Goal: Information Seeking & Learning: Learn about a topic

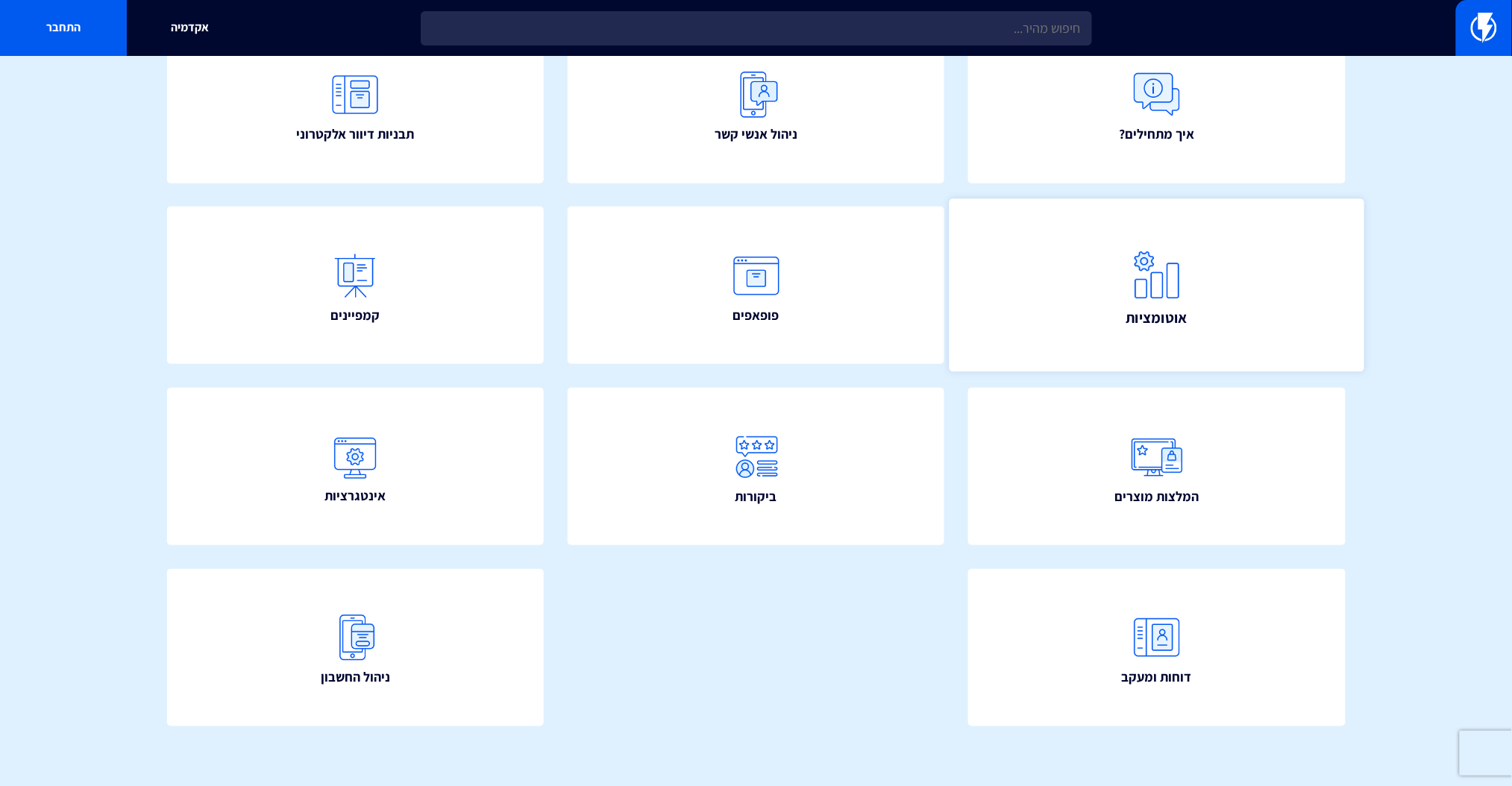
scroll to position [198, 0]
click at [1274, 285] on link "אוטומציות" at bounding box center [1157, 285] width 415 height 173
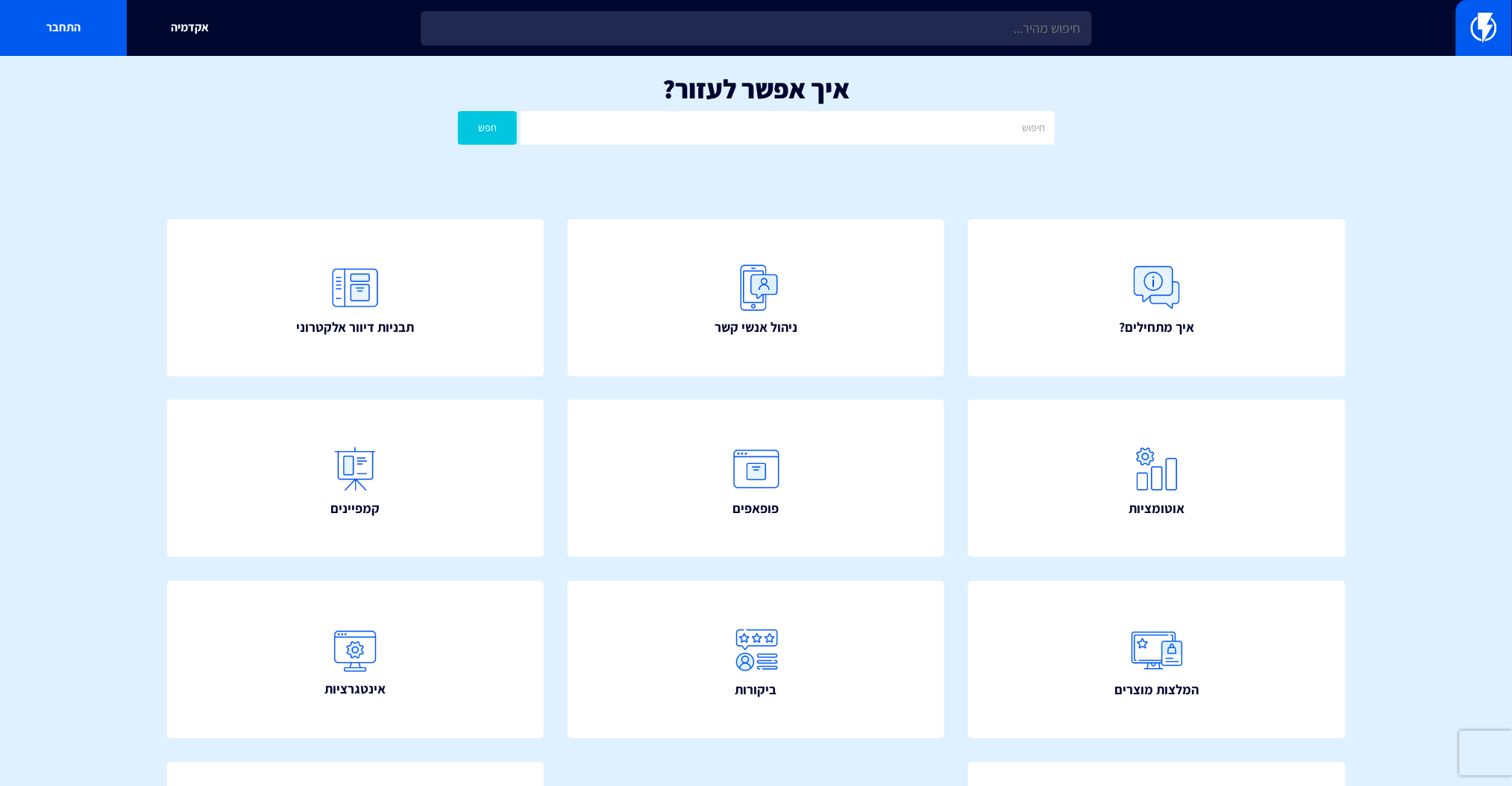
scroll to position [0, 0]
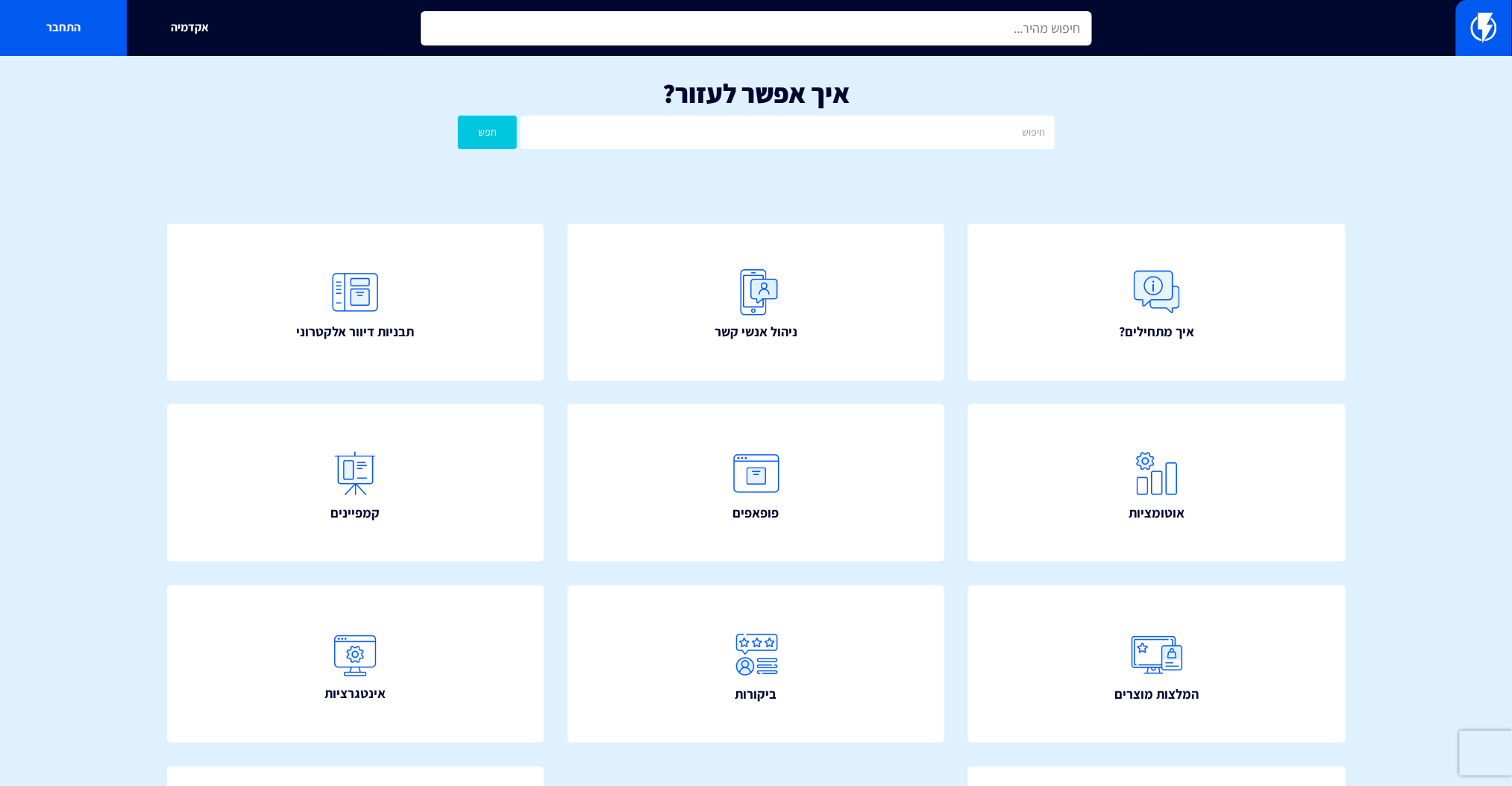
click at [793, 37] on input "text" at bounding box center [756, 28] width 672 height 34
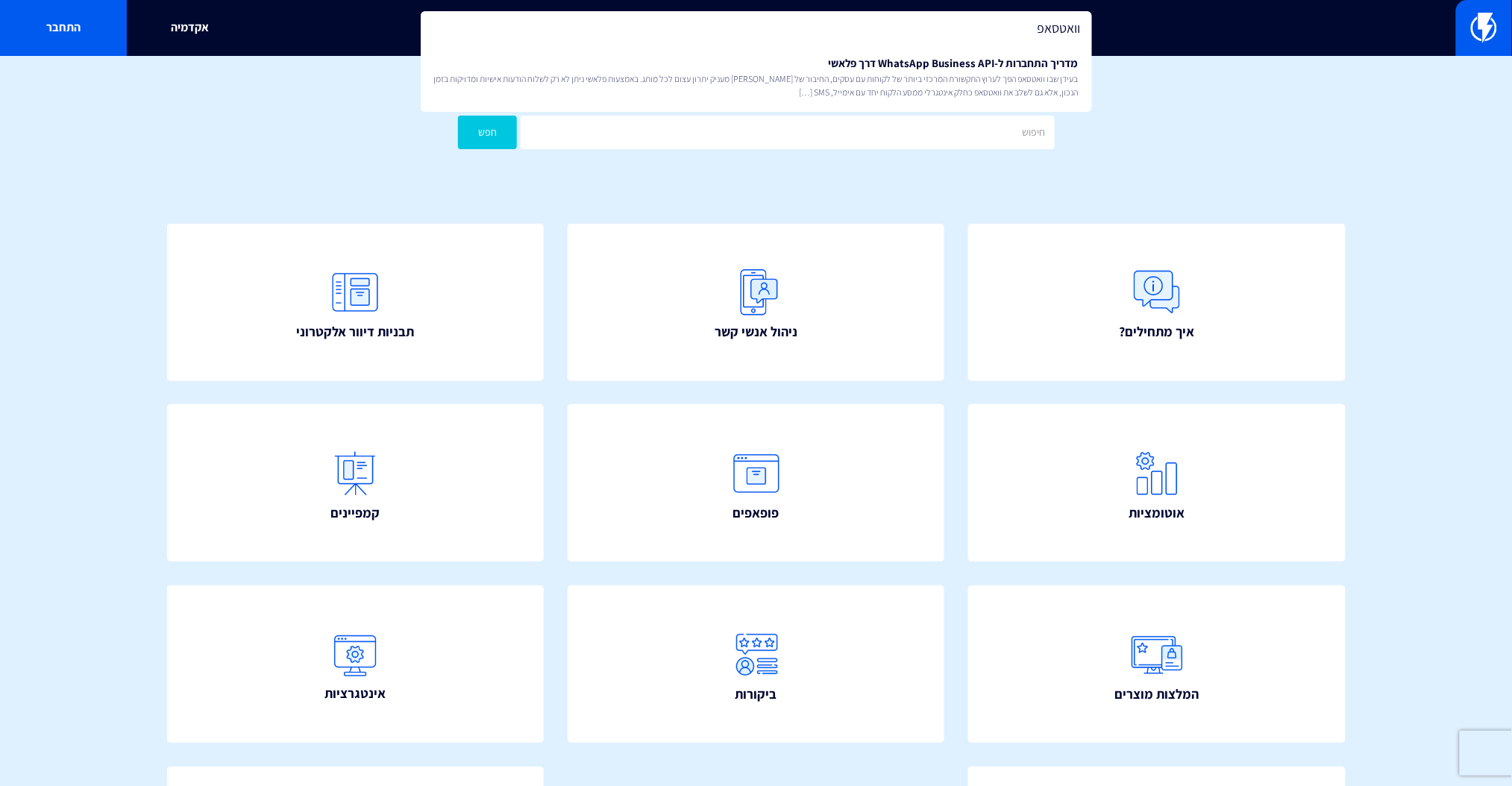
type input "וואטסאפ"
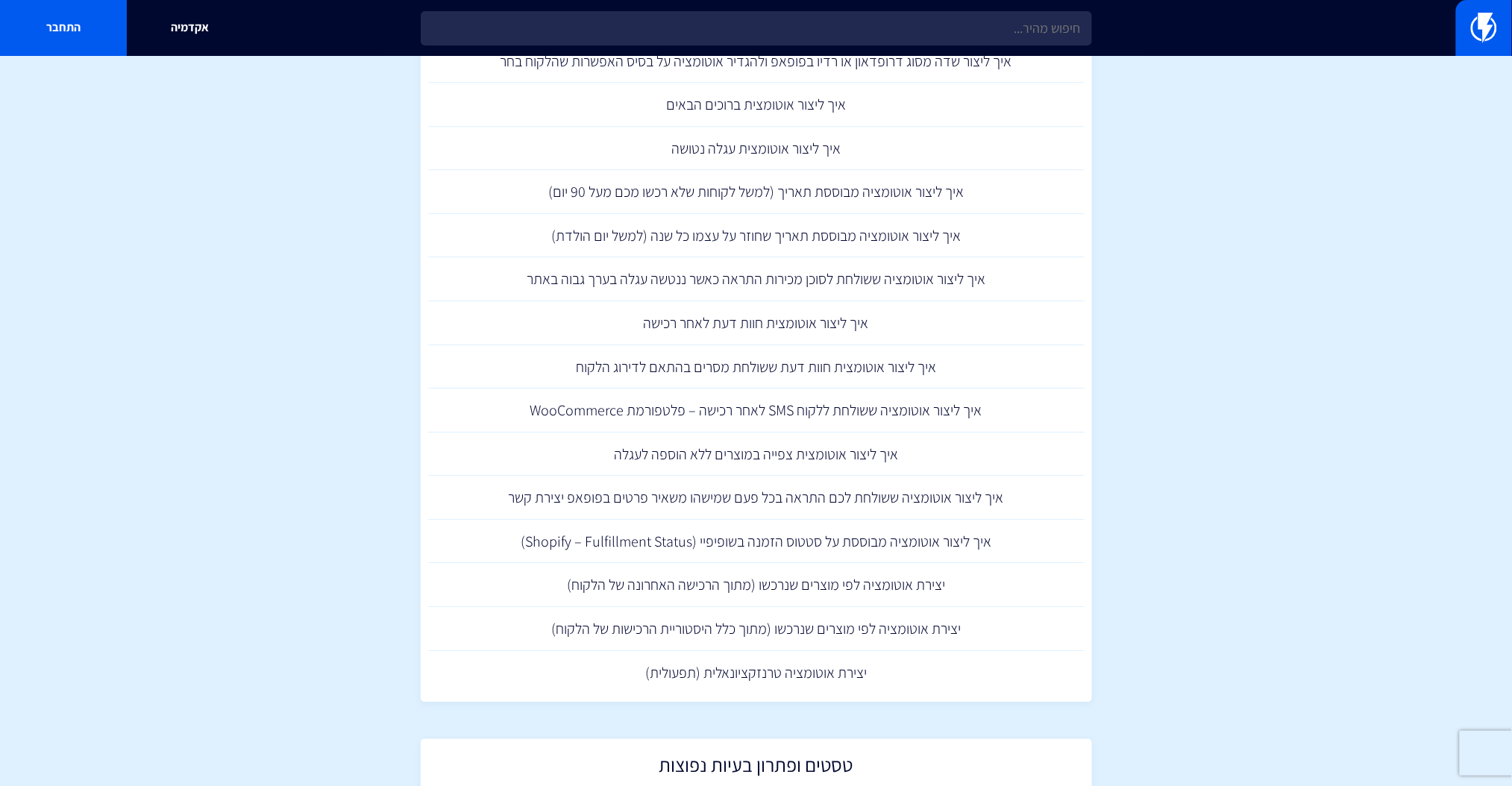
scroll to position [1610, 0]
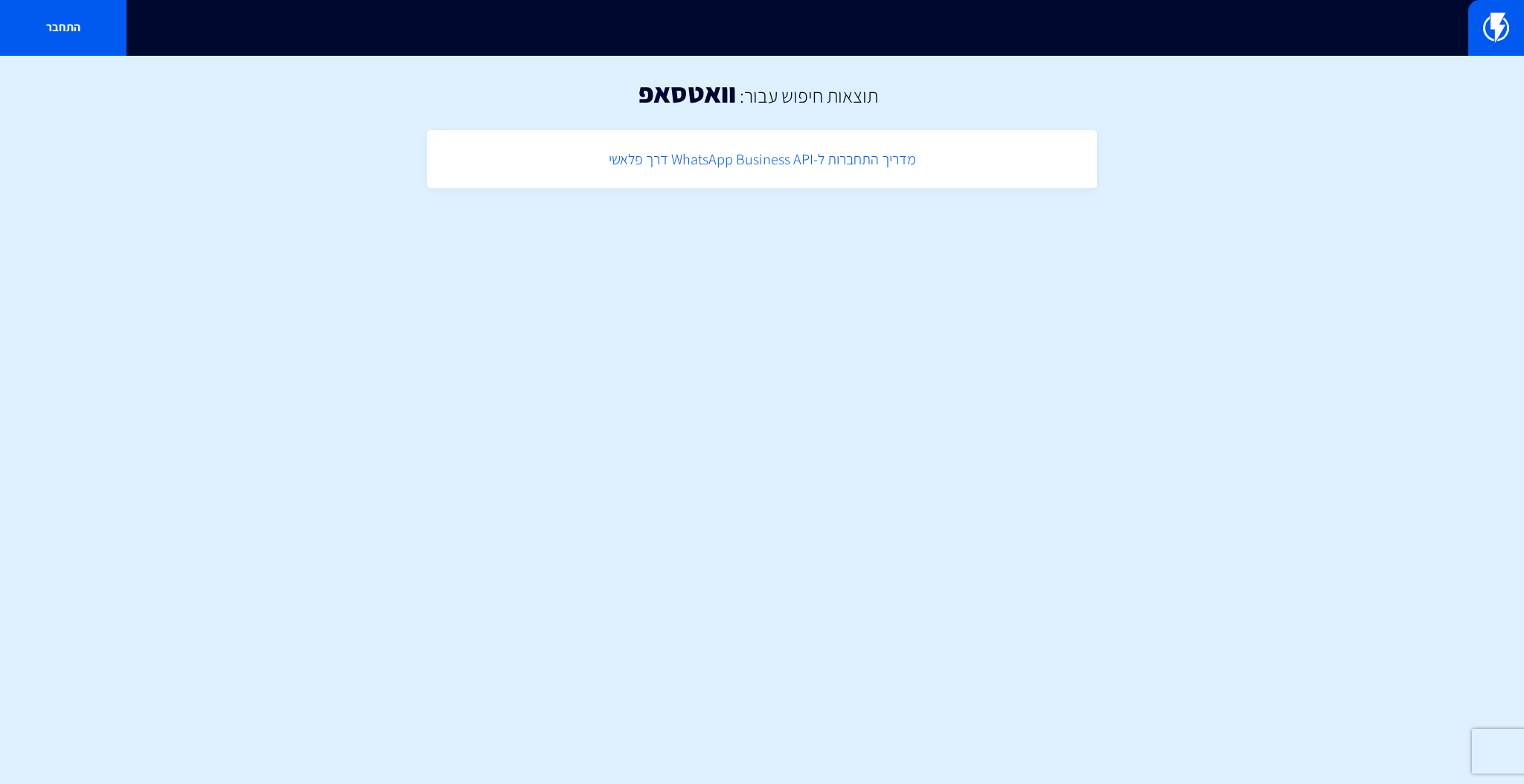
click at [902, 149] on link "מדריך התחברות ל-WhatsApp Business API דרך פלאשי" at bounding box center [762, 160] width 655 height 44
